Goal: Information Seeking & Learning: Learn about a topic

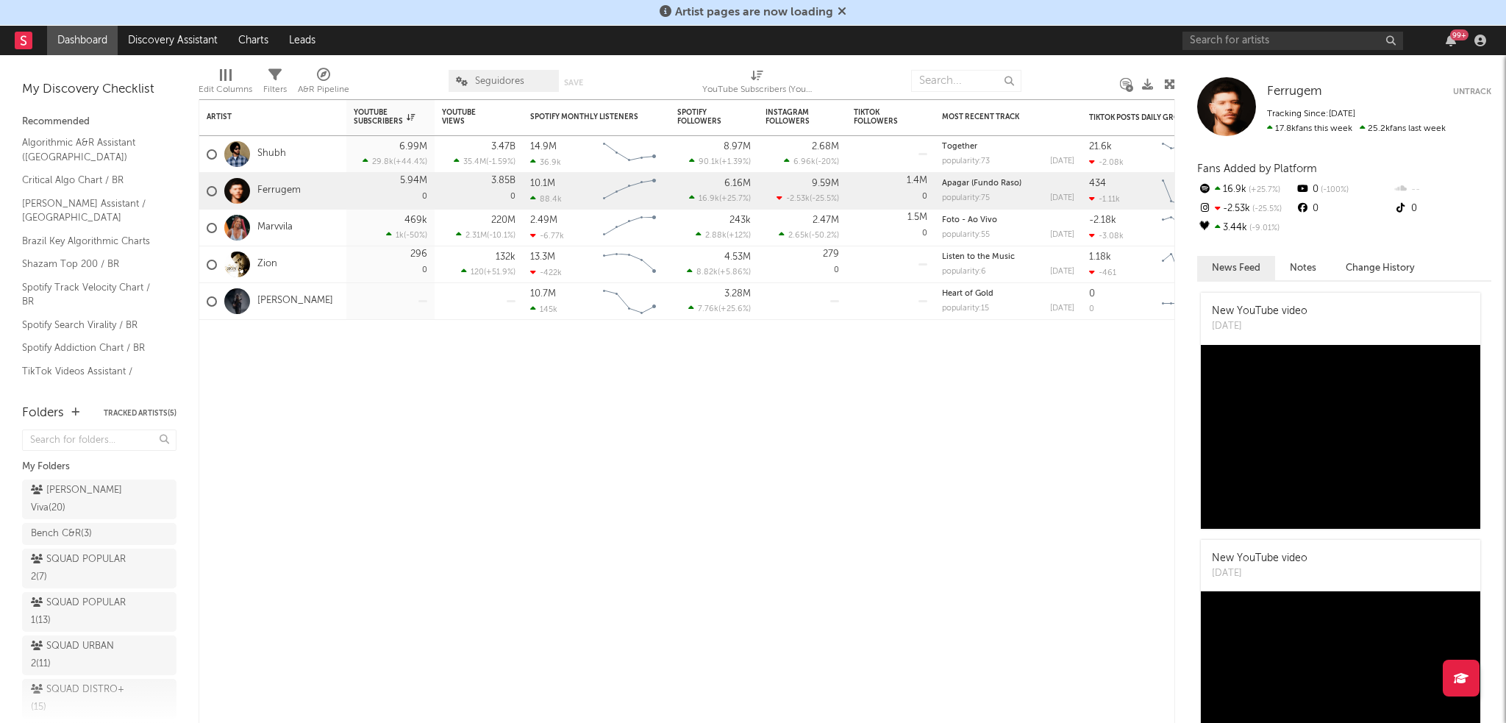
click at [1297, 50] on div "99 +" at bounding box center [1337, 40] width 309 height 29
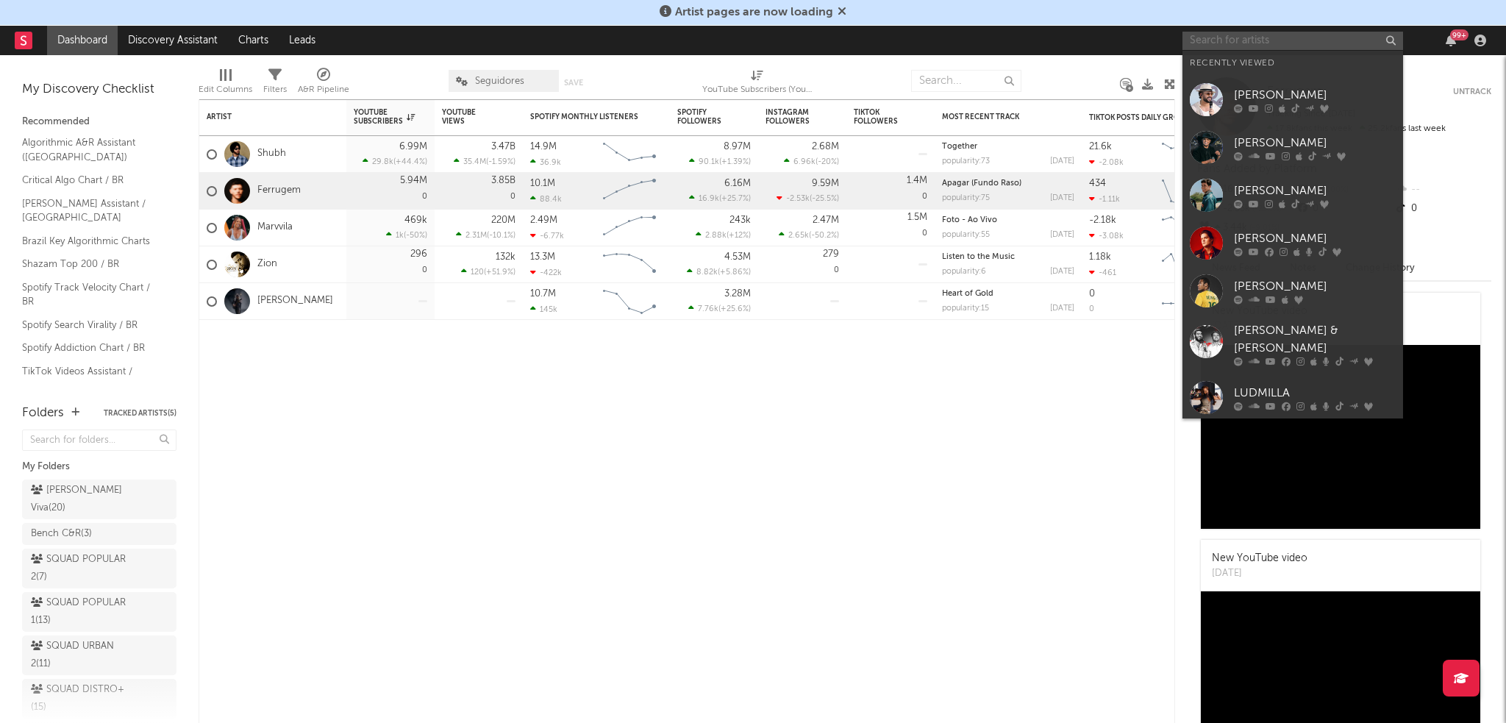
click at [1294, 42] on input "text" at bounding box center [1293, 41] width 221 height 18
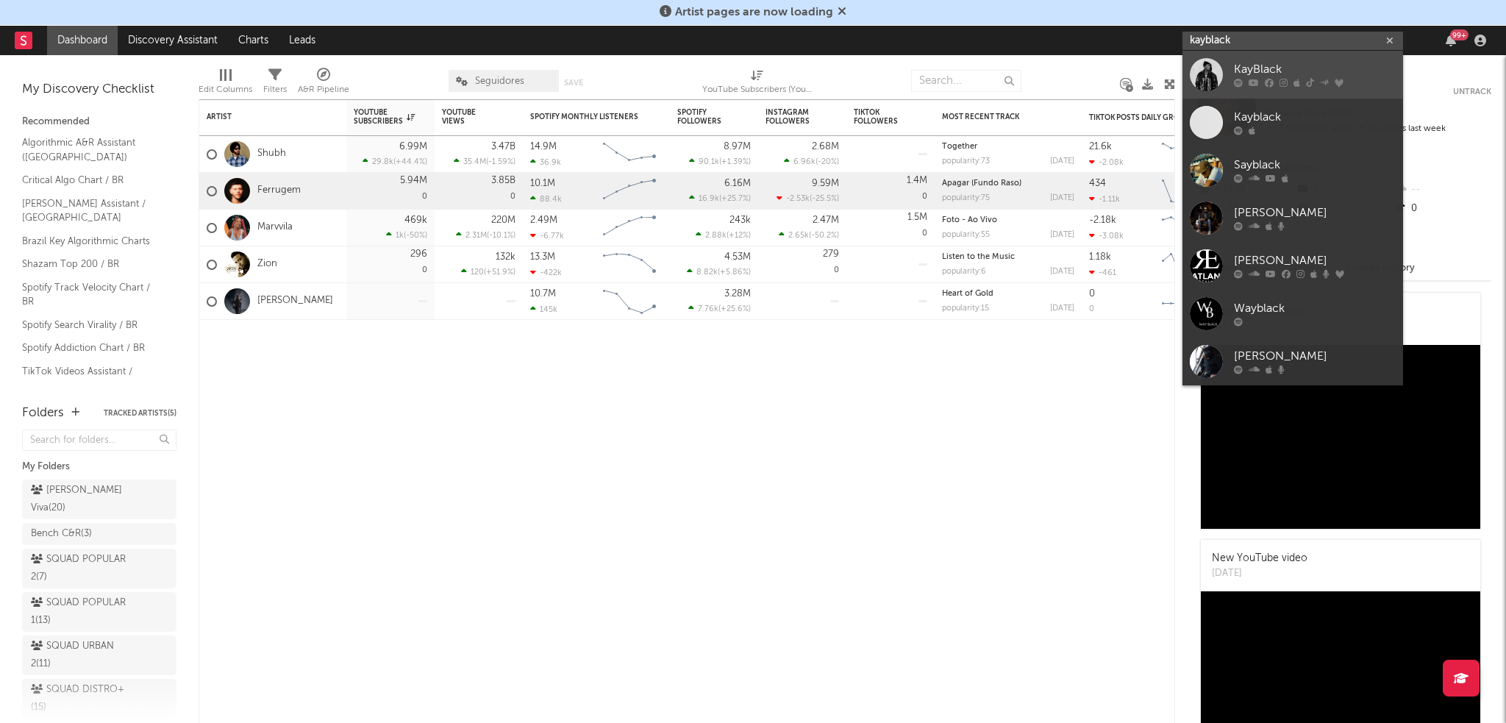
type input "kayblack"
click at [1272, 67] on div "KayBlack" at bounding box center [1315, 70] width 162 height 18
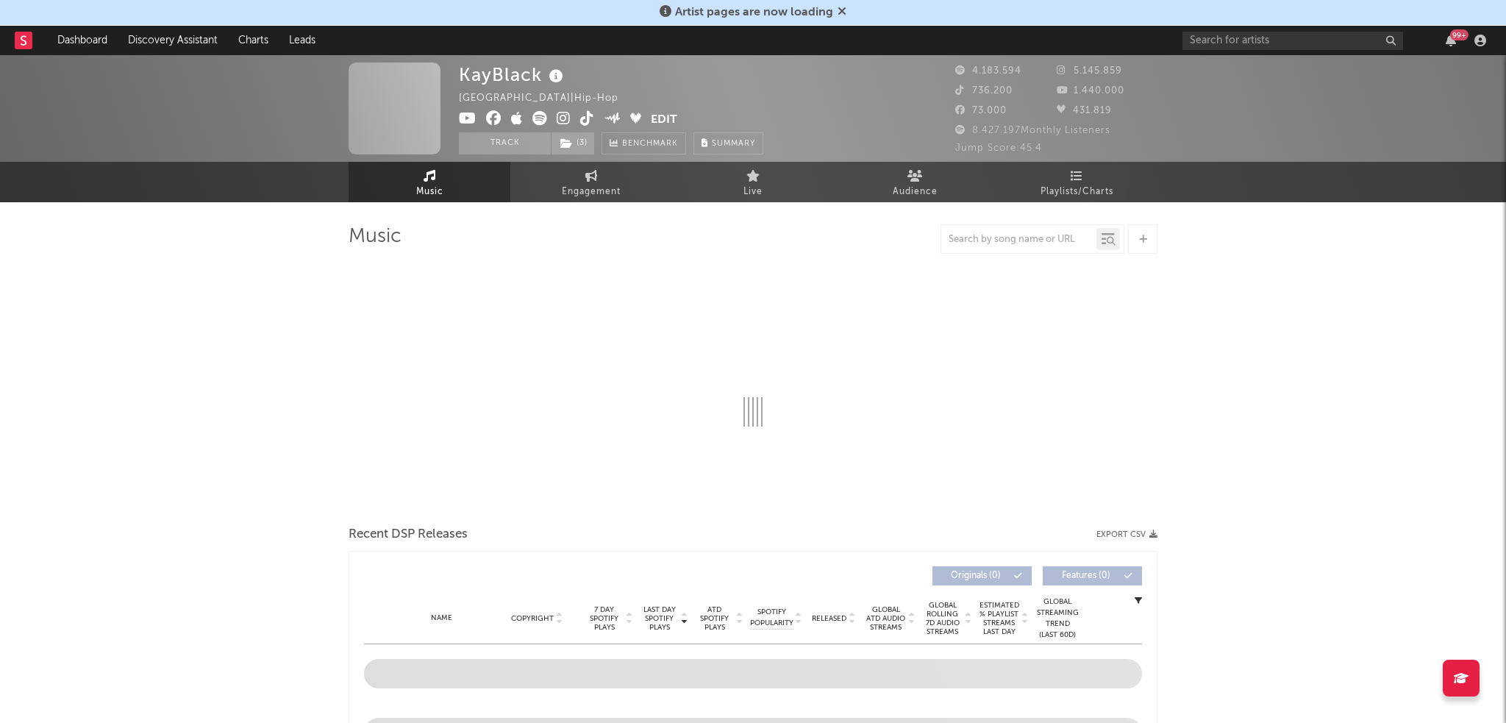
click at [838, 13] on icon at bounding box center [842, 11] width 9 height 12
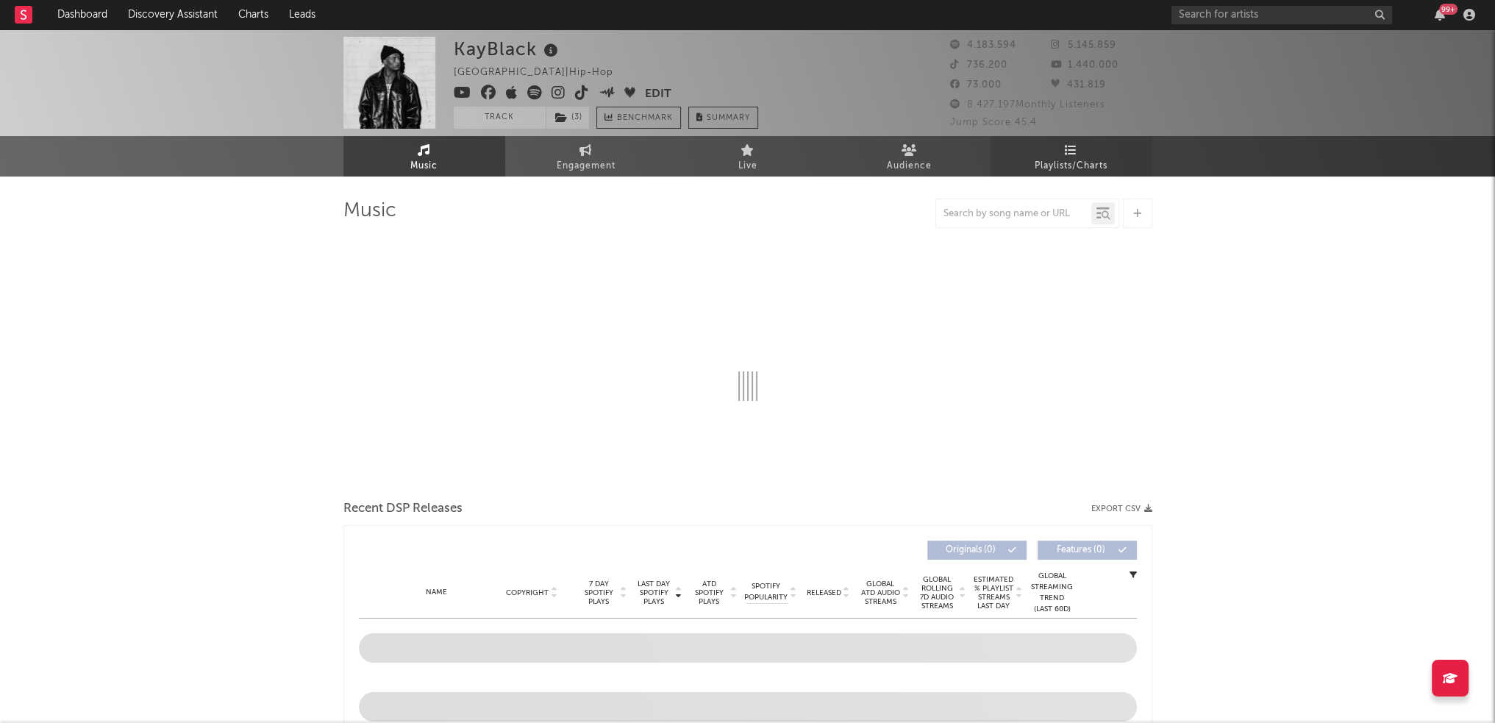
click at [1085, 166] on span "Playlists/Charts" at bounding box center [1071, 166] width 73 height 18
